Goal: Task Accomplishment & Management: Use online tool/utility

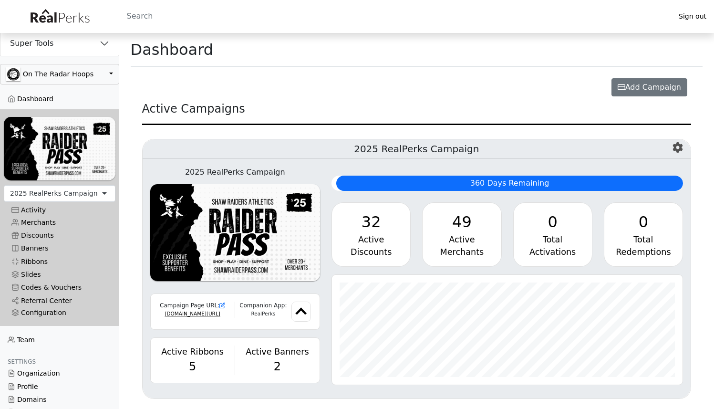
scroll to position [476573, 476333]
click at [52, 45] on button "Super Tools" at bounding box center [59, 43] width 118 height 25
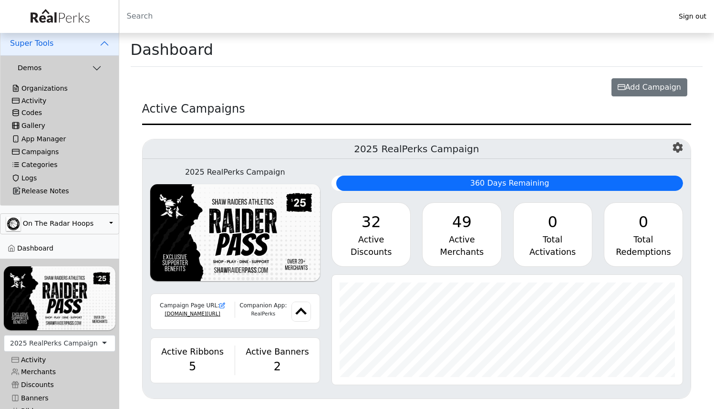
click at [36, 104] on div "Activity" at bounding box center [59, 101] width 95 height 8
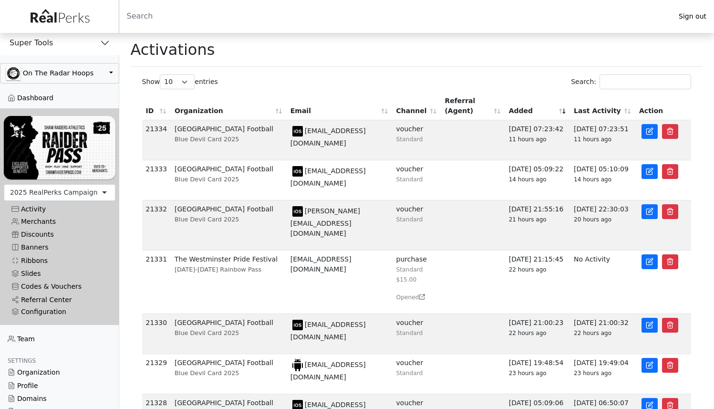
click at [385, 95] on th "Email" at bounding box center [339, 106] width 106 height 28
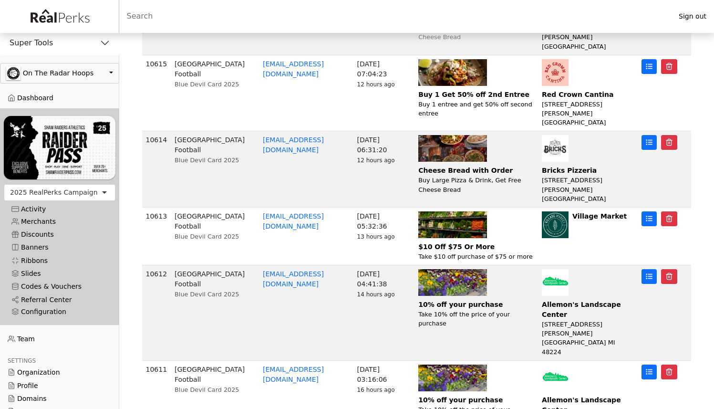
scroll to position [423, 0]
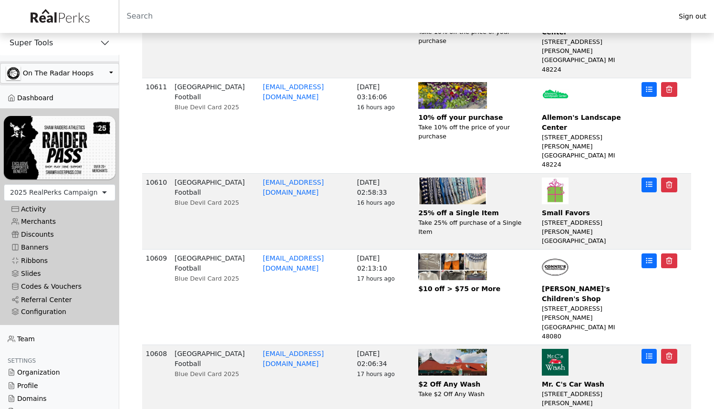
click at [56, 71] on button "button" at bounding box center [59, 73] width 119 height 20
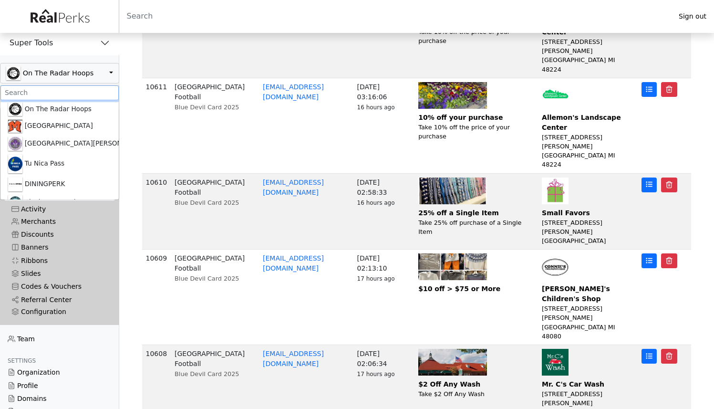
click at [43, 87] on input ".form-control-sm" at bounding box center [59, 92] width 118 height 15
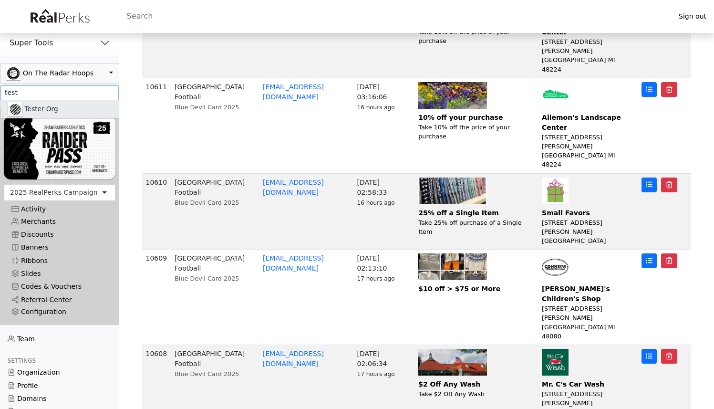
type input "test"
click at [40, 105] on link "Tester Org" at bounding box center [59, 109] width 118 height 18
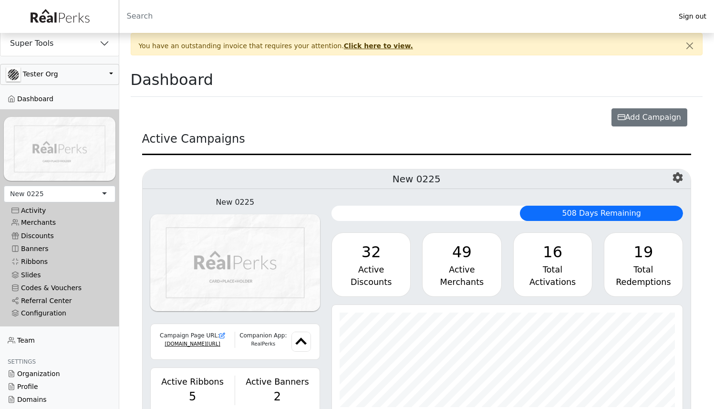
click at [59, 281] on link "Codes & Vouchers" at bounding box center [60, 287] width 112 height 13
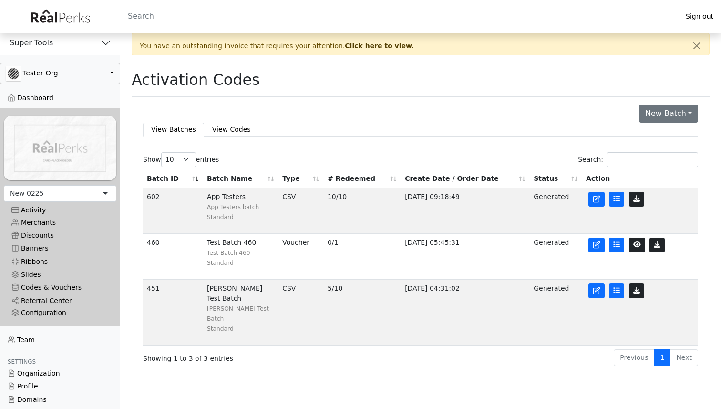
click at [399, 365] on html "Sign out Super Tools Demos CityPerks" at bounding box center [360, 183] width 721 height 367
click at [39, 206] on div "Activity" at bounding box center [59, 210] width 97 height 8
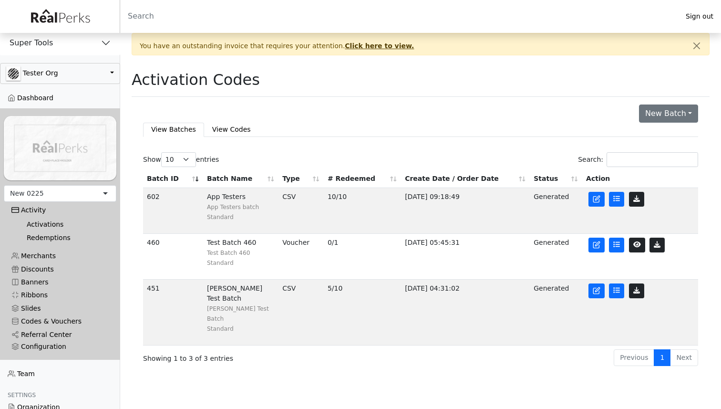
click at [43, 223] on link "Activations" at bounding box center [64, 224] width 90 height 13
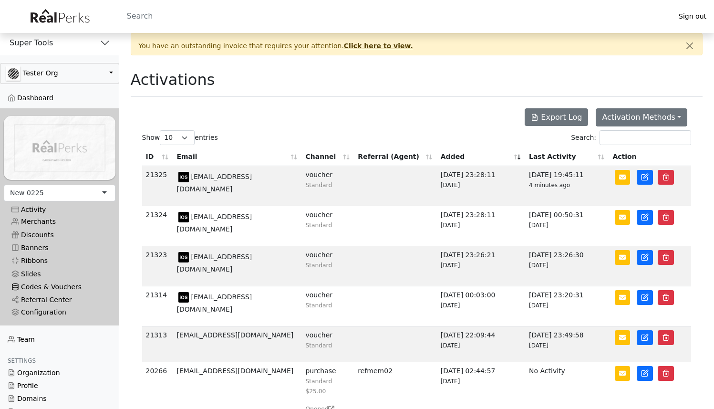
click at [52, 281] on link "Codes & Vouchers" at bounding box center [60, 286] width 112 height 13
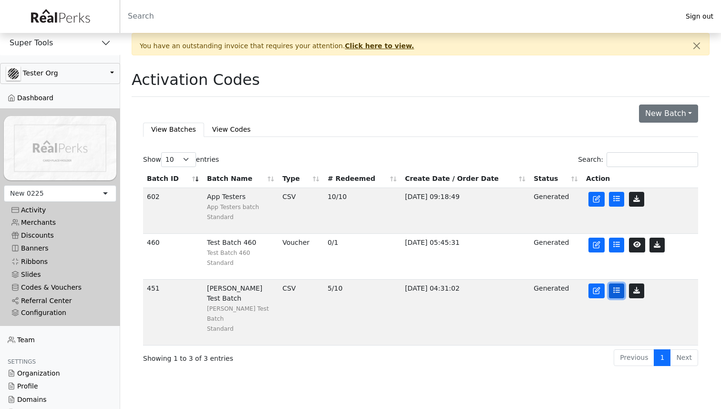
click at [613, 291] on icon at bounding box center [616, 289] width 7 height 7
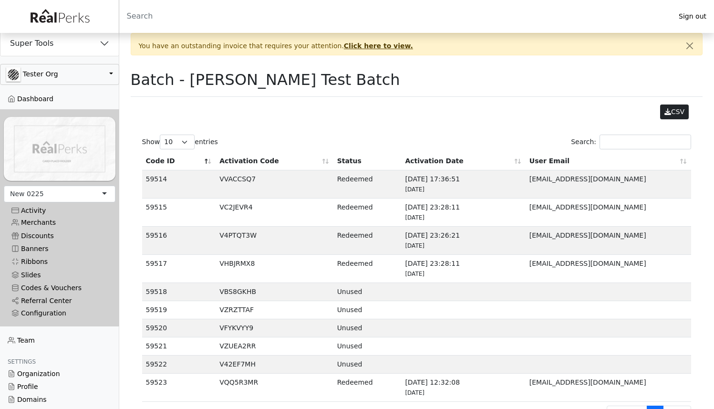
click at [233, 294] on td "VBS8GKHB" at bounding box center [273, 292] width 117 height 18
copy td "VBS8GKHB"
